Goal: Transaction & Acquisition: Purchase product/service

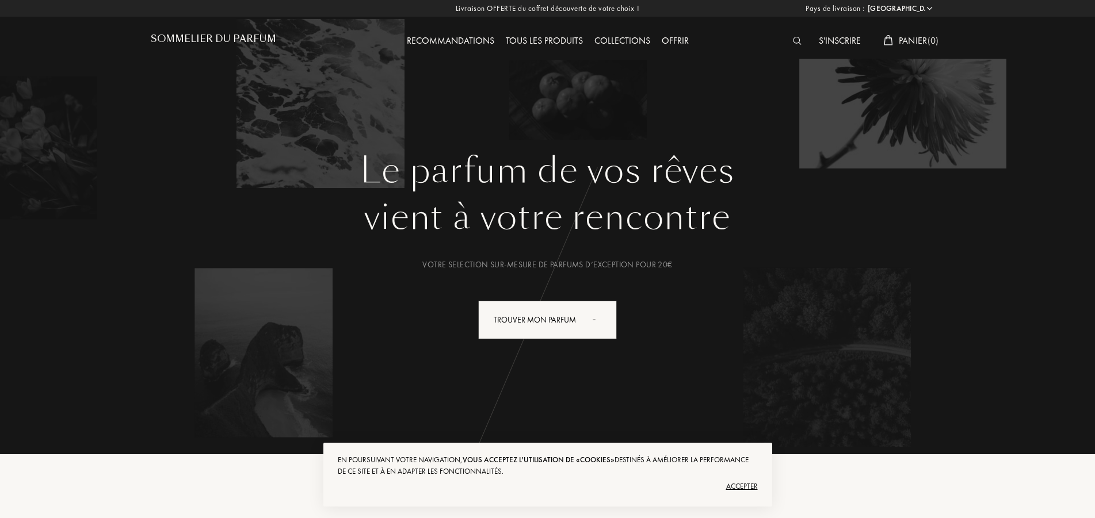
select select "FR"
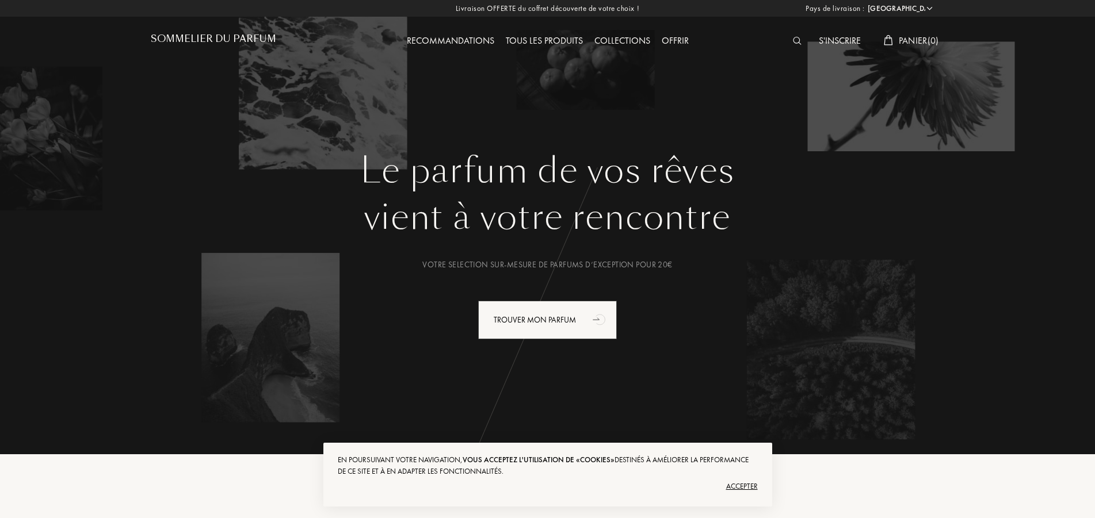
click at [793, 39] on img at bounding box center [797, 41] width 9 height 8
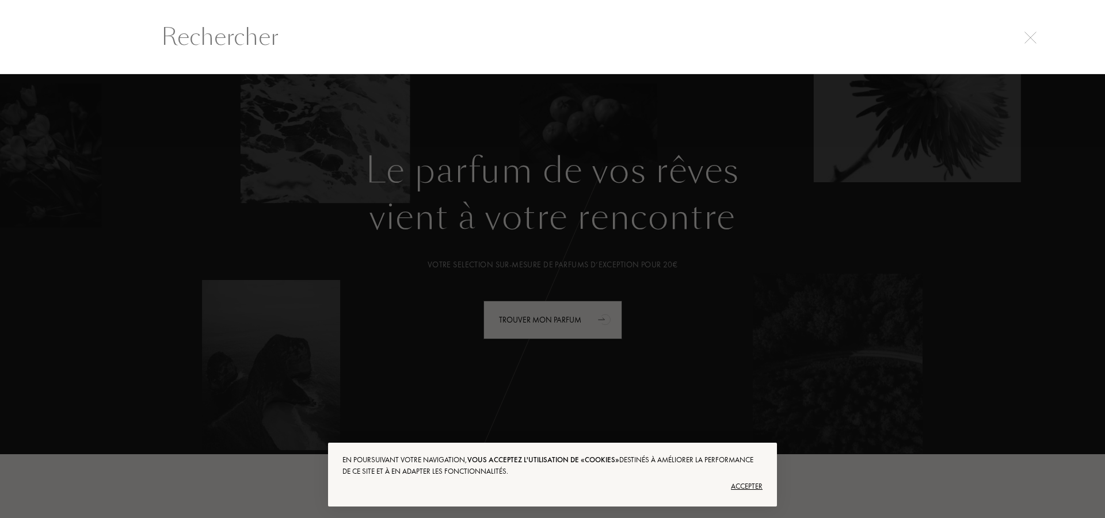
click at [748, 482] on div "Accepter" at bounding box center [552, 487] width 420 height 18
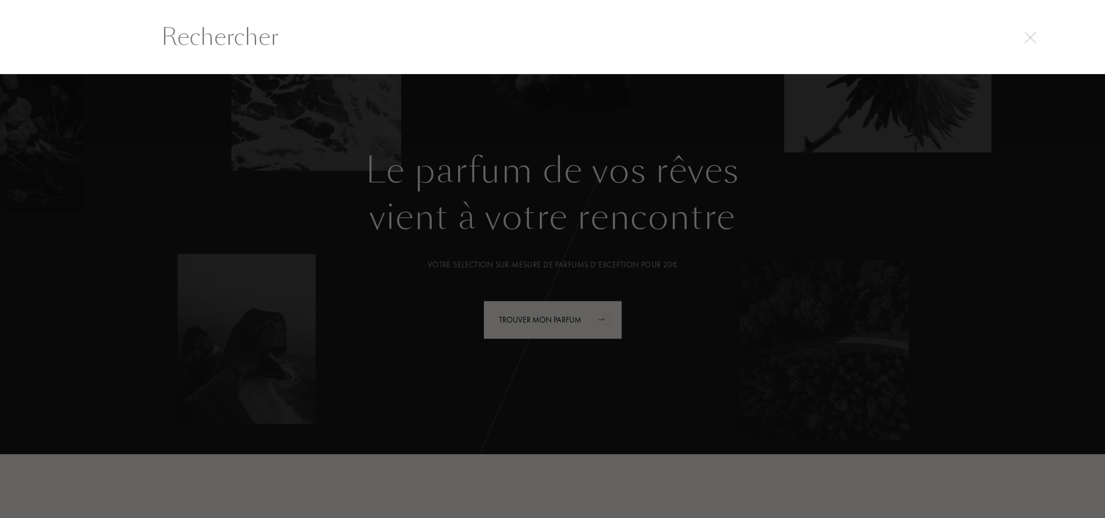
click at [192, 32] on input "text" at bounding box center [552, 37] width 828 height 35
paste input "Bianco Latte Eau de Parfum"
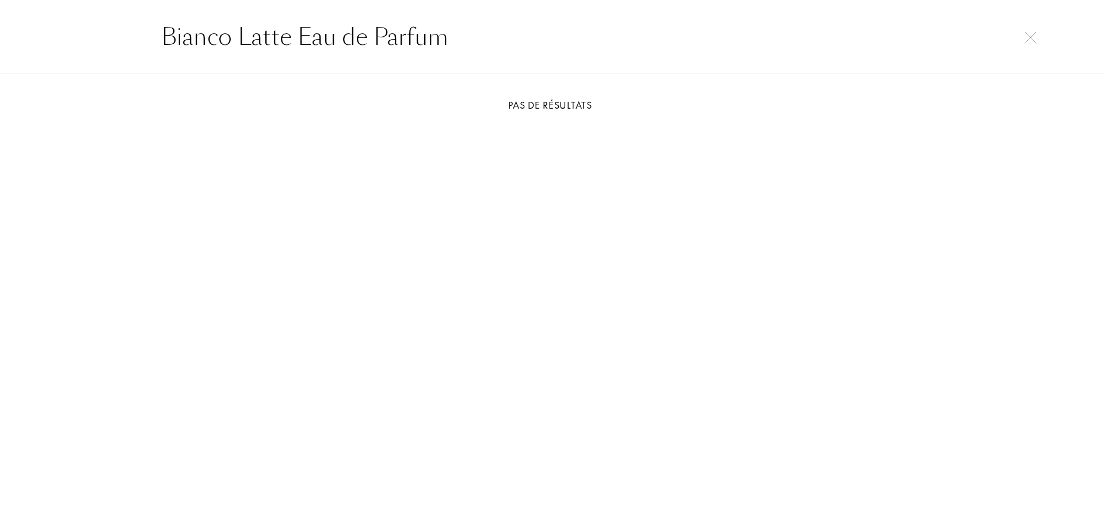
click at [475, 42] on input "Bianco Latte Eau de Parfum" at bounding box center [552, 37] width 828 height 35
drag, startPoint x: 293, startPoint y: 34, endPoint x: 560, endPoint y: 53, distance: 267.6
click at [560, 53] on input "Bianco Latte Eau de Parfum" at bounding box center [552, 37] width 828 height 35
type input "Bianco Latte"
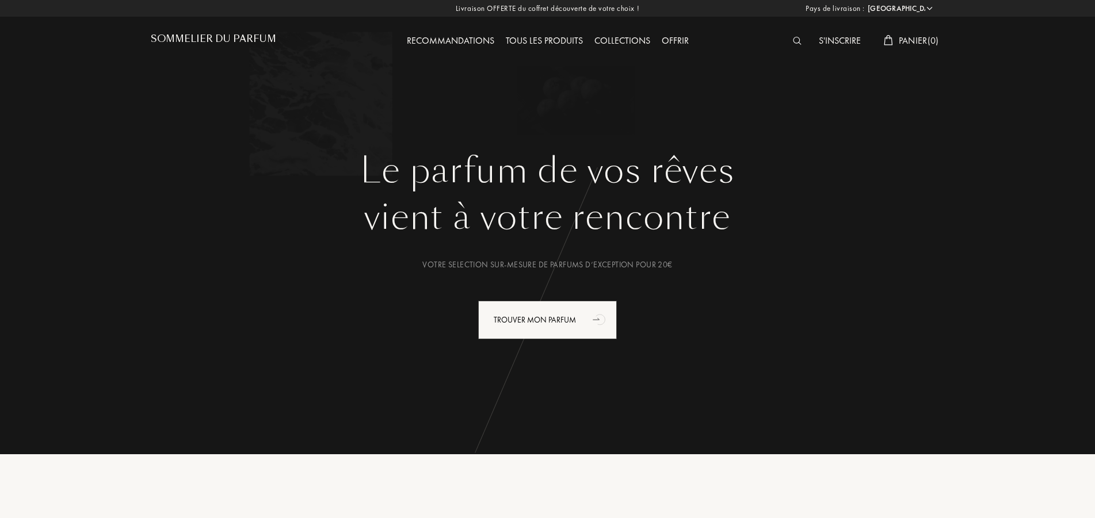
select select "FR"
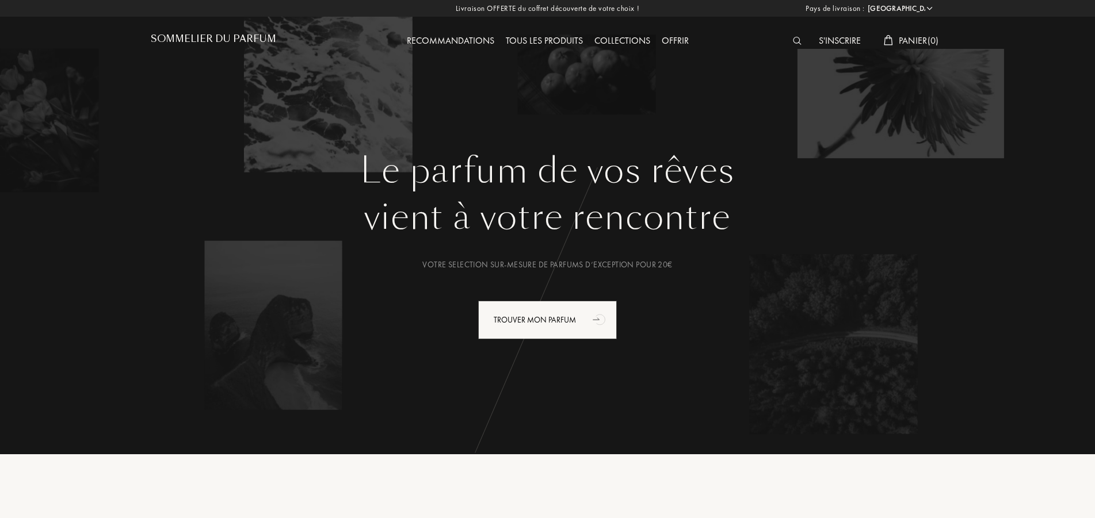
click at [793, 40] on img at bounding box center [797, 41] width 9 height 8
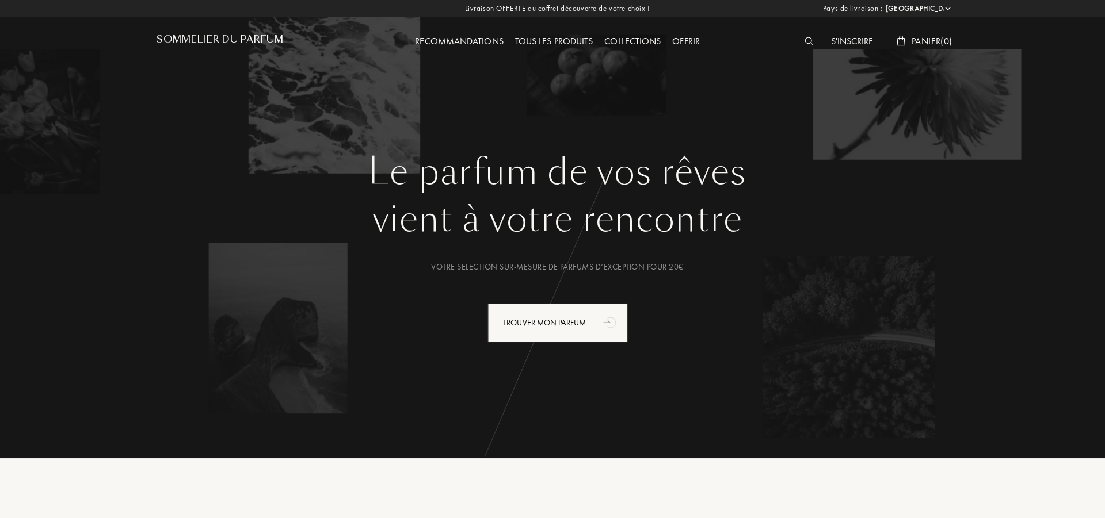
scroll to position [1, 0]
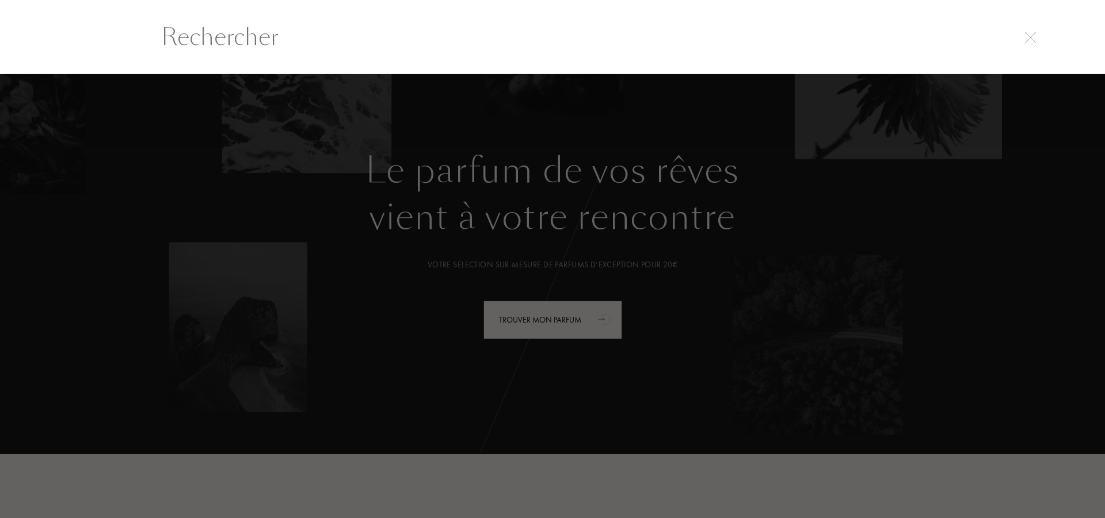
paste input "Bianco Latte Eau de Parfum"
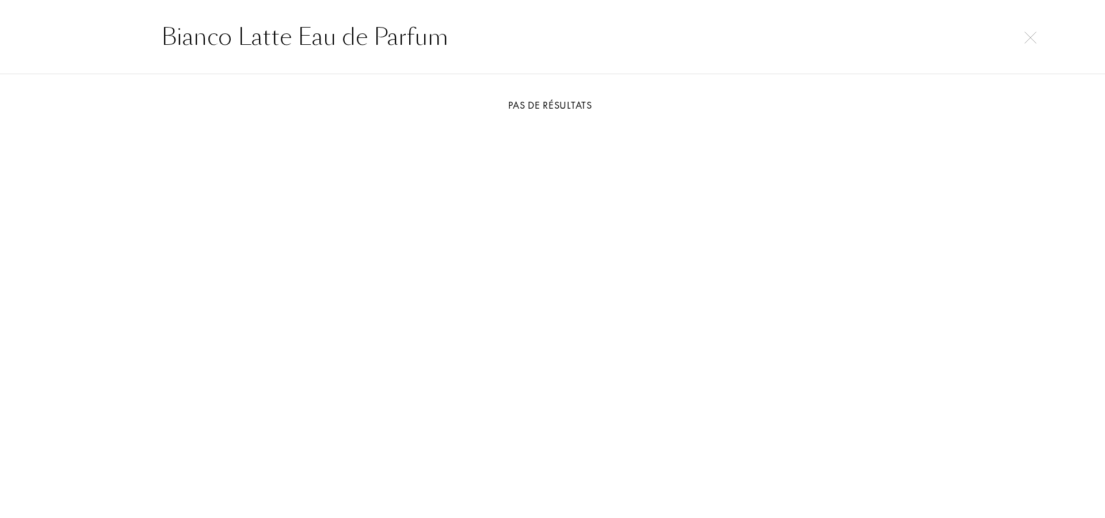
drag, startPoint x: 364, startPoint y: 35, endPoint x: 560, endPoint y: 44, distance: 196.4
click at [560, 44] on input "Bianco Latte Eau de Parfum" at bounding box center [552, 37] width 828 height 35
type input "Bianco Latte"
